Goal: Task Accomplishment & Management: Manage account settings

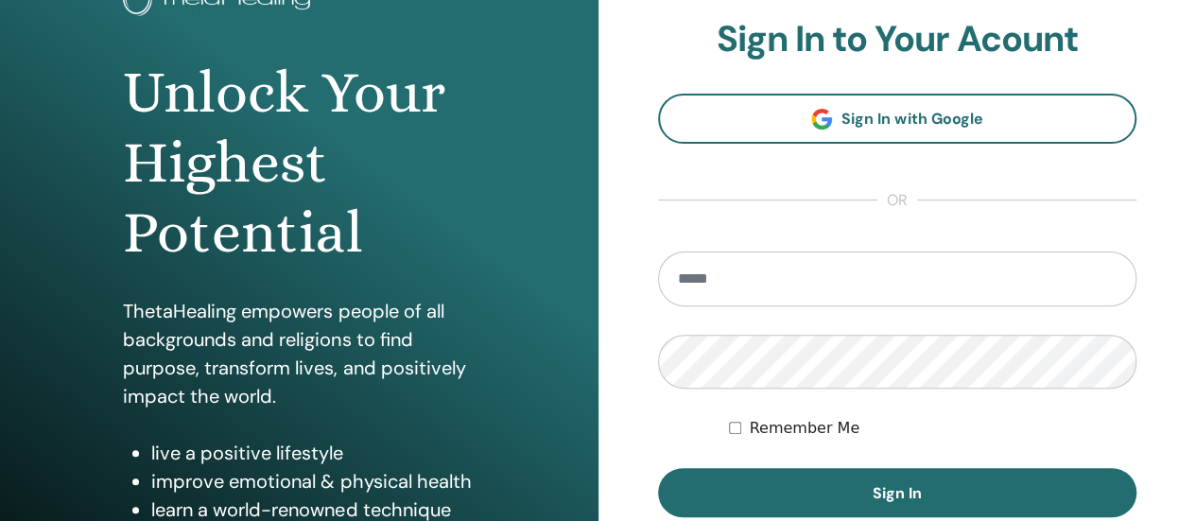
scroll to position [149, 0]
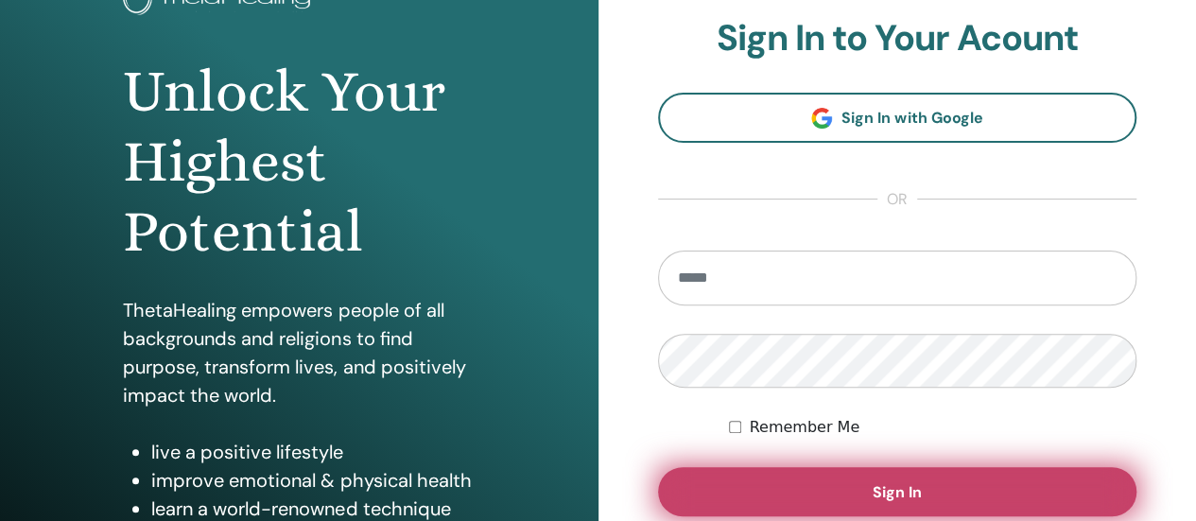
type input "**********"
click at [923, 489] on button "Sign In" at bounding box center [897, 491] width 479 height 49
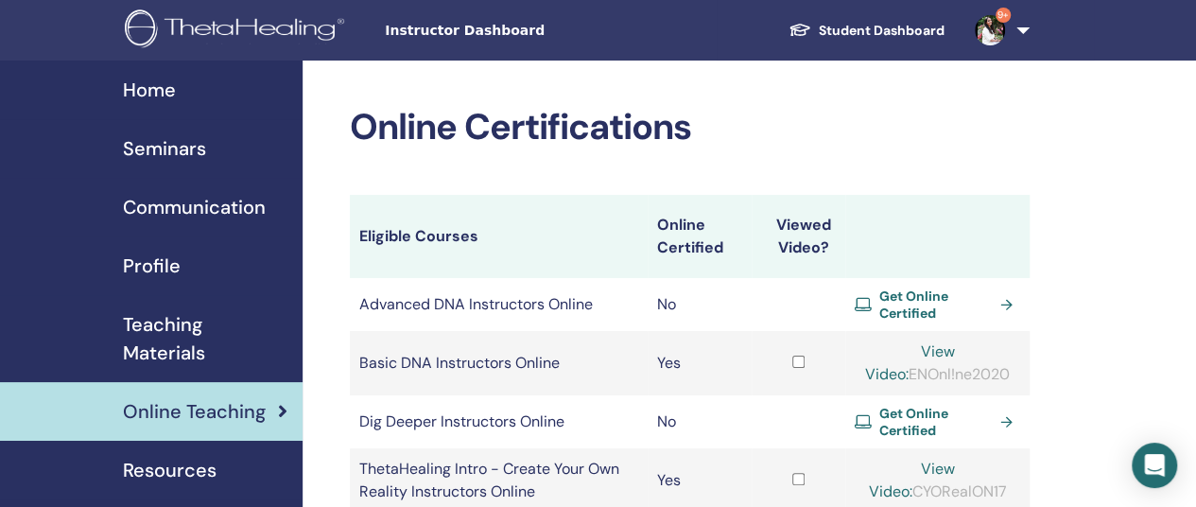
click at [199, 146] on span "Seminars" at bounding box center [164, 148] width 83 height 28
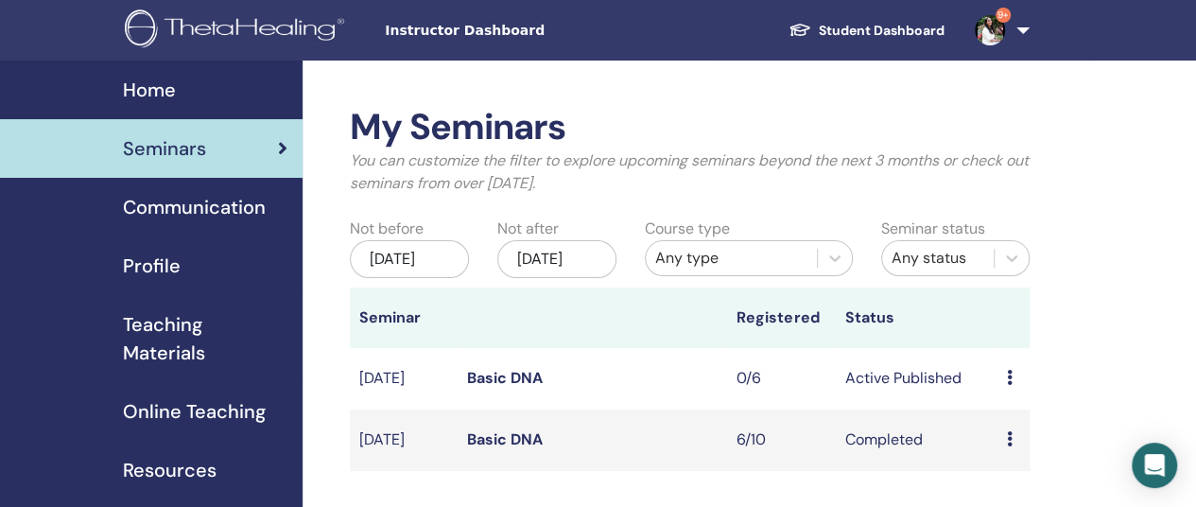
click at [1008, 385] on icon at bounding box center [1009, 377] width 6 height 15
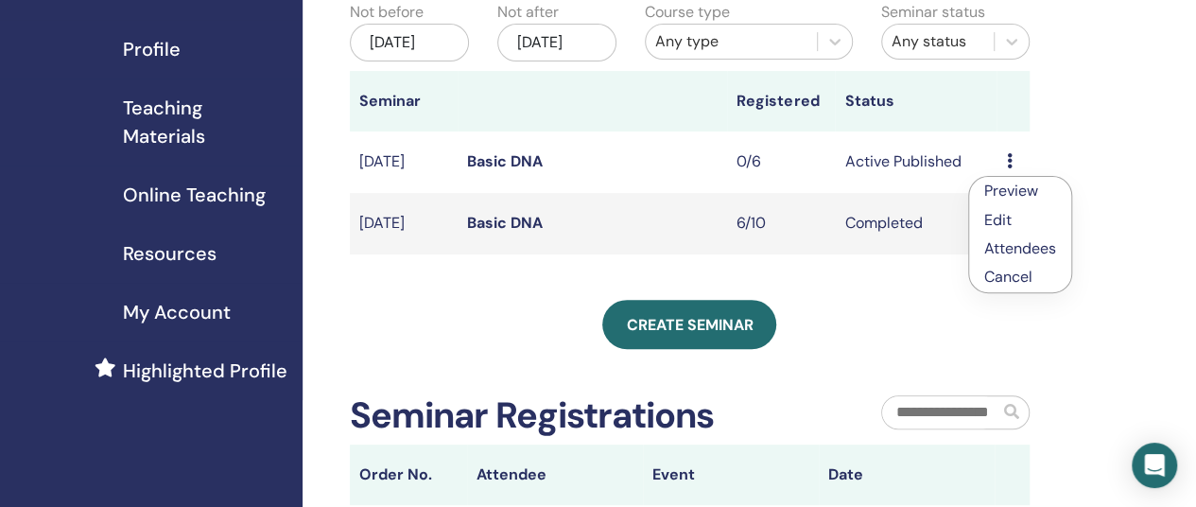
scroll to position [205, 0]
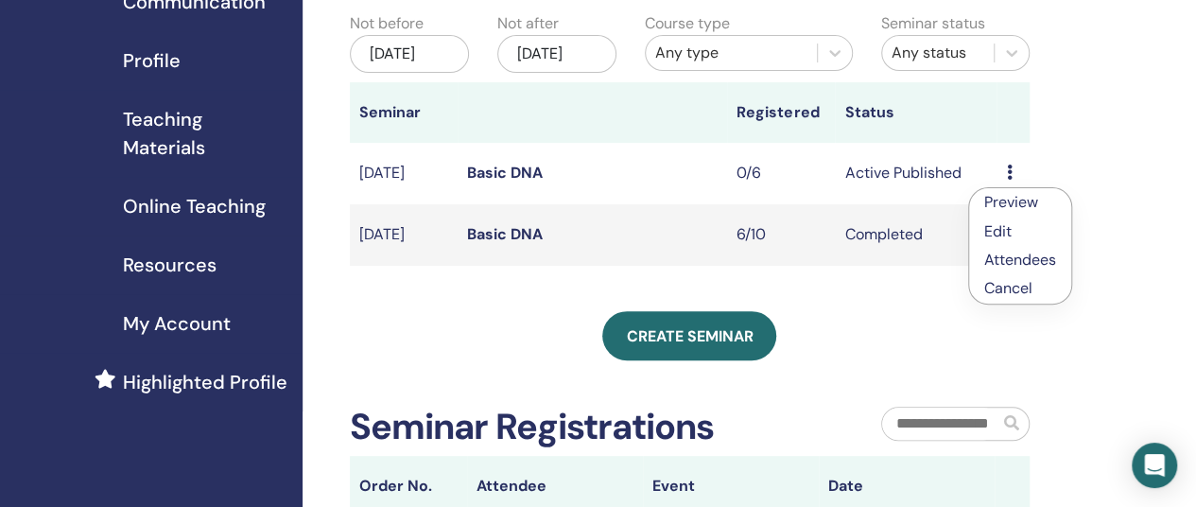
click at [526, 182] on link "Basic DNA" at bounding box center [505, 173] width 76 height 20
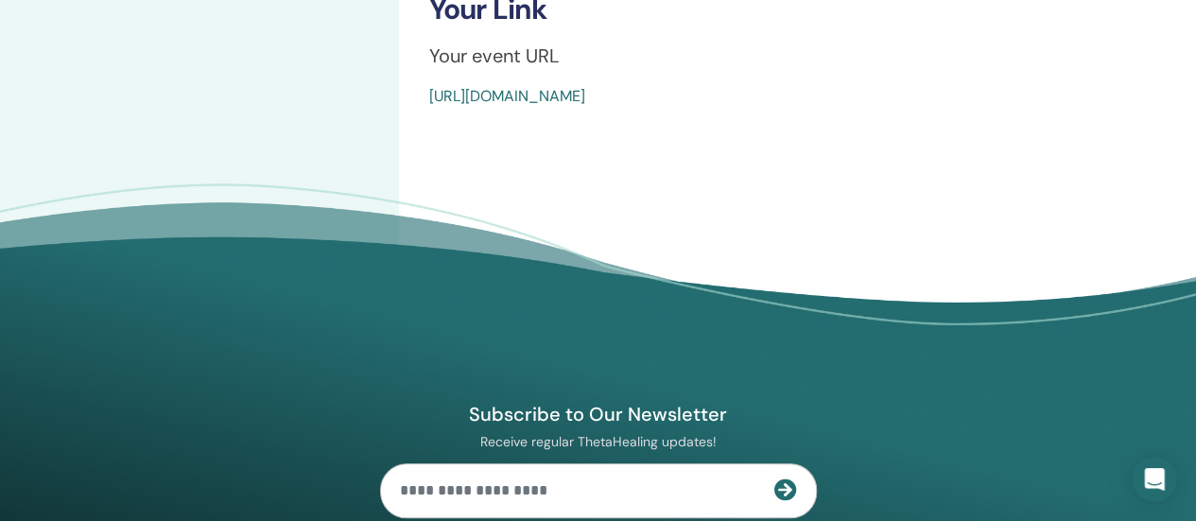
scroll to position [327, 0]
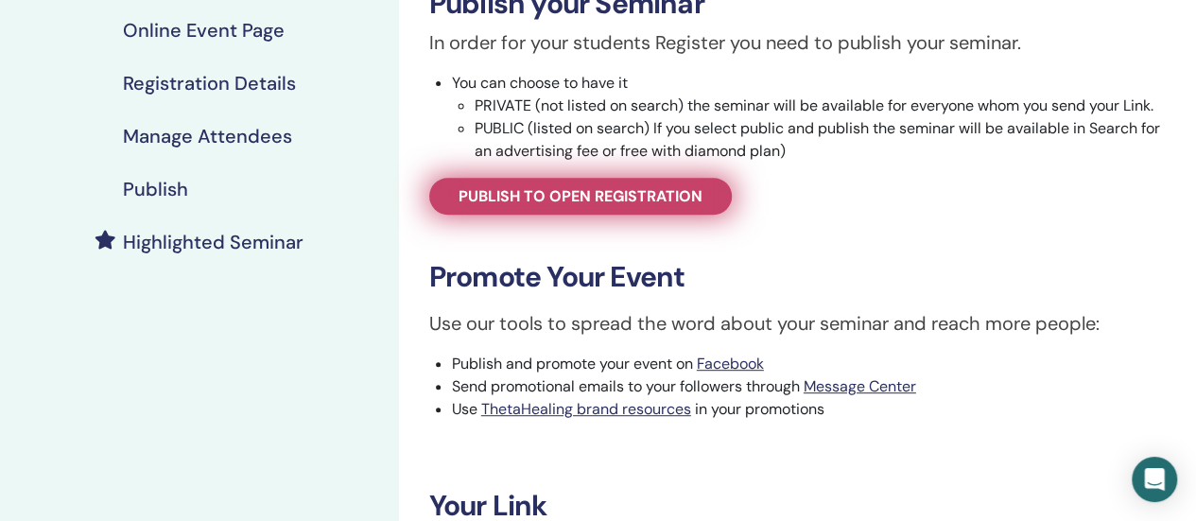
click at [540, 190] on span "Publish to open registration" at bounding box center [580, 196] width 244 height 20
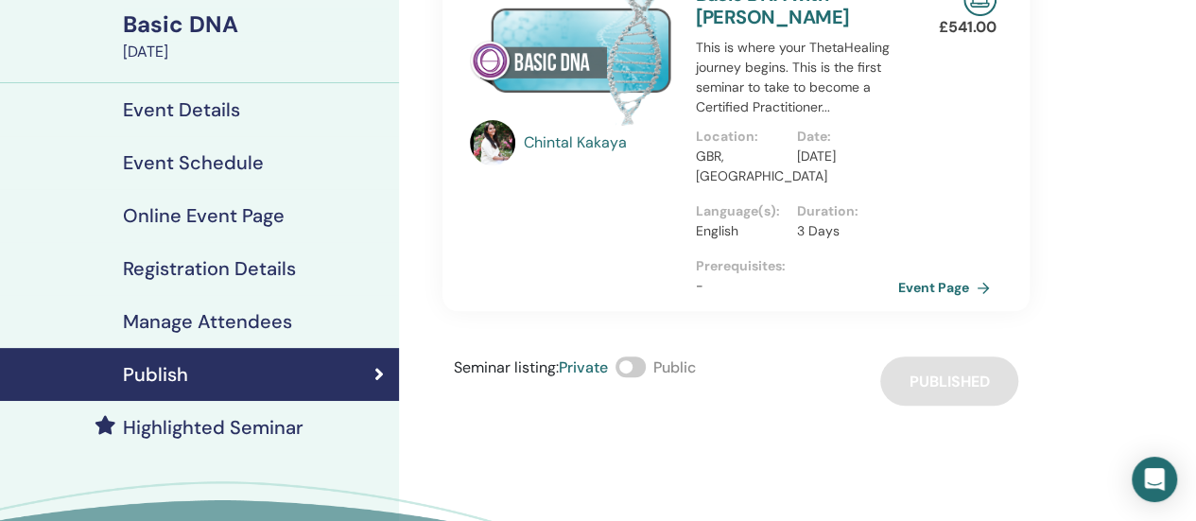
scroll to position [148, 0]
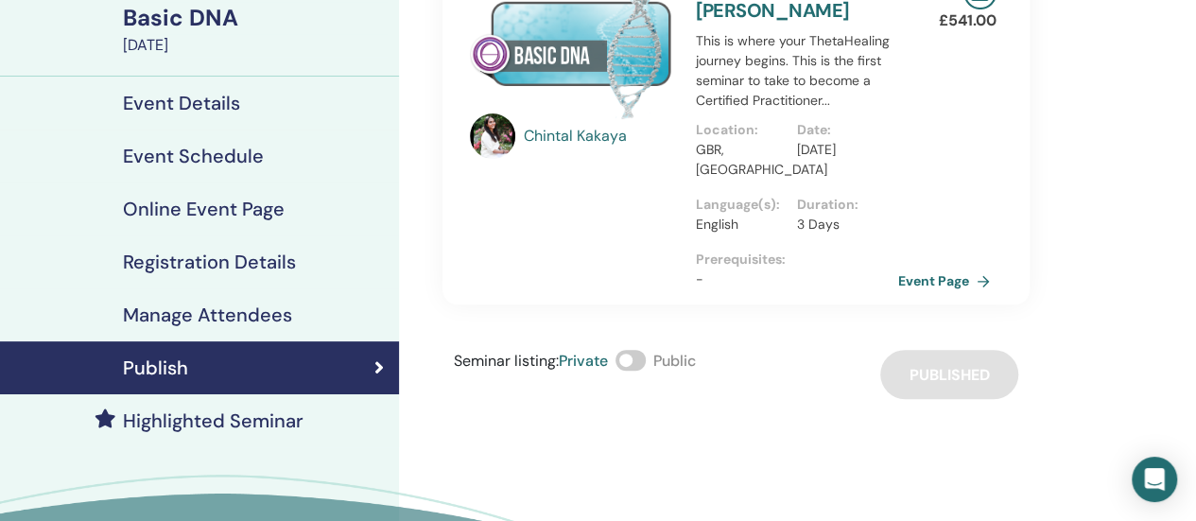
click at [648, 370] on div "Seminar listing : Private Public" at bounding box center [575, 374] width 242 height 49
click at [642, 366] on span at bounding box center [630, 360] width 30 height 21
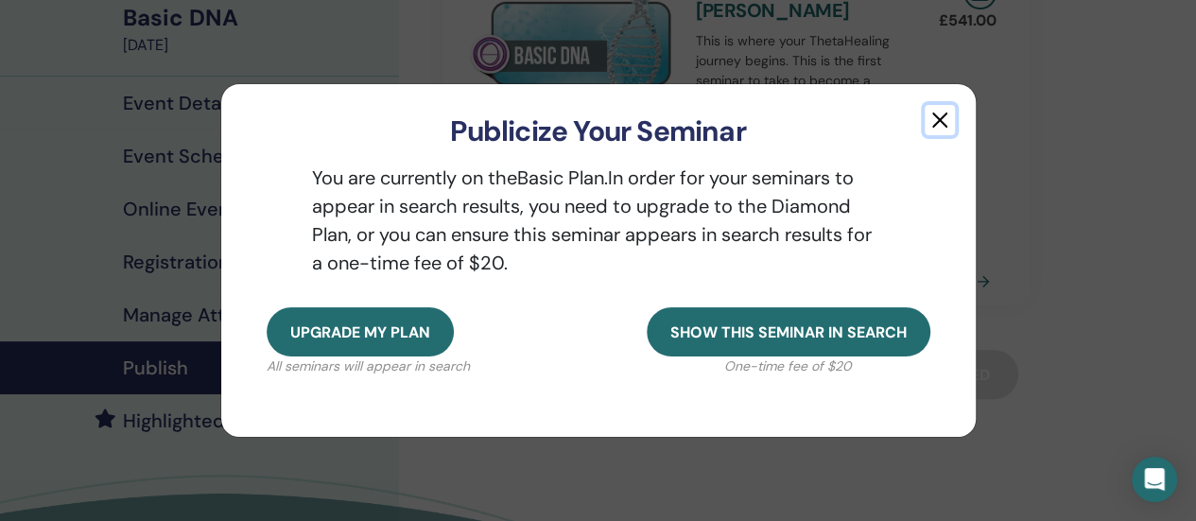
click at [943, 129] on button "button" at bounding box center [939, 120] width 30 height 30
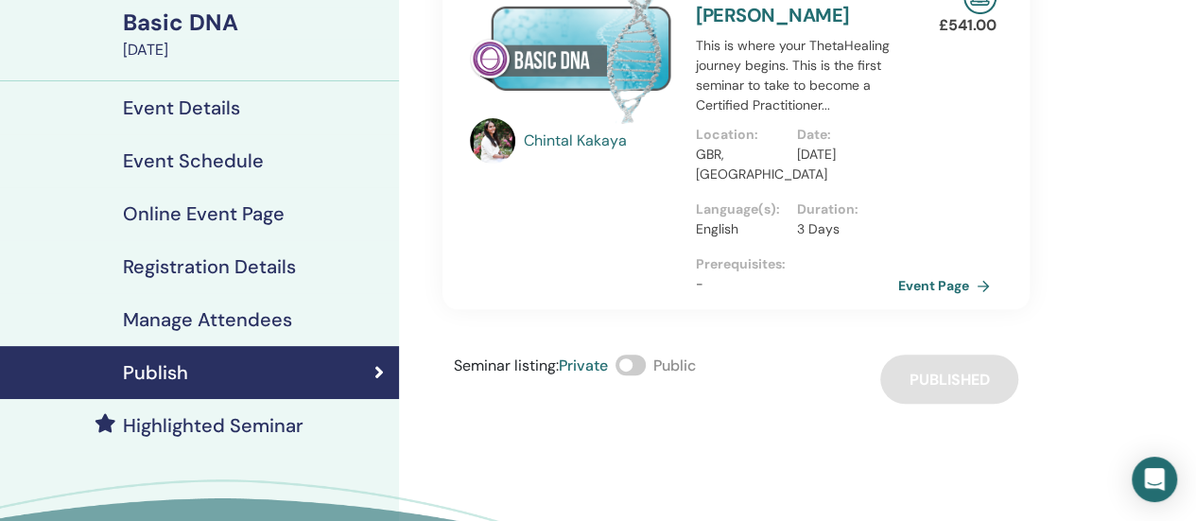
scroll to position [156, 0]
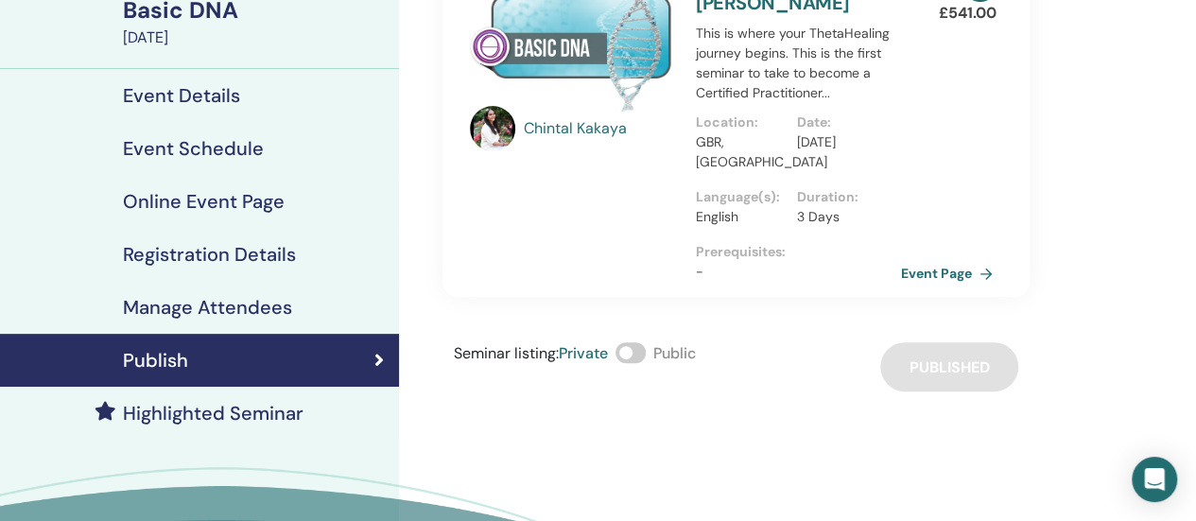
click at [942, 267] on link "Event Page" at bounding box center [950, 273] width 99 height 28
